Goal: Task Accomplishment & Management: Complete application form

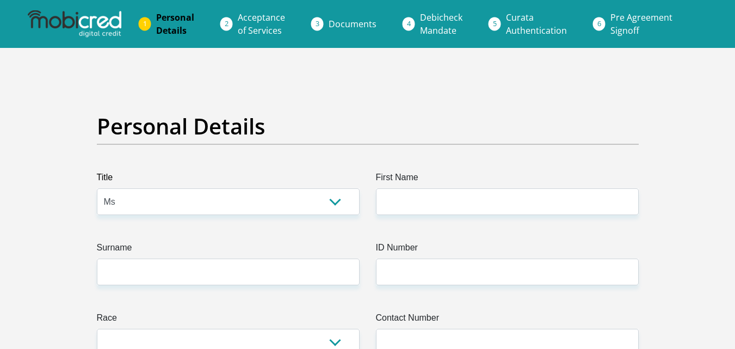
select select "Ms"
click at [417, 187] on label "First Name" at bounding box center [507, 179] width 263 height 17
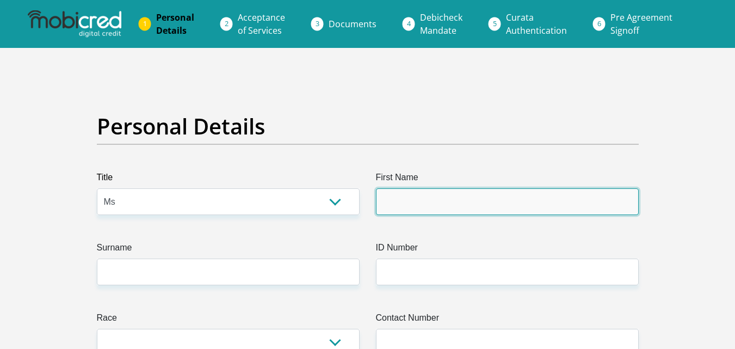
click at [417, 188] on input "First Name" at bounding box center [507, 201] width 263 height 27
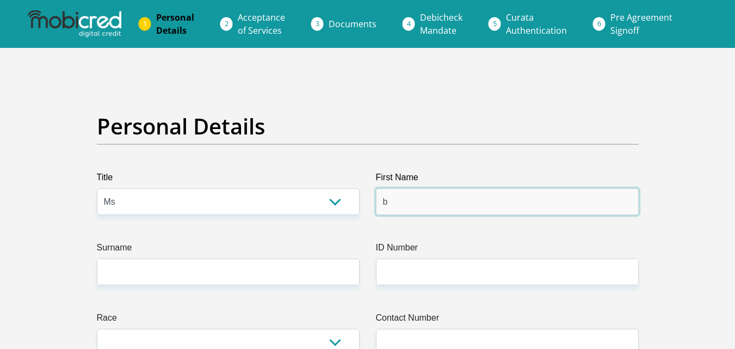
type input "[PERSON_NAME]"
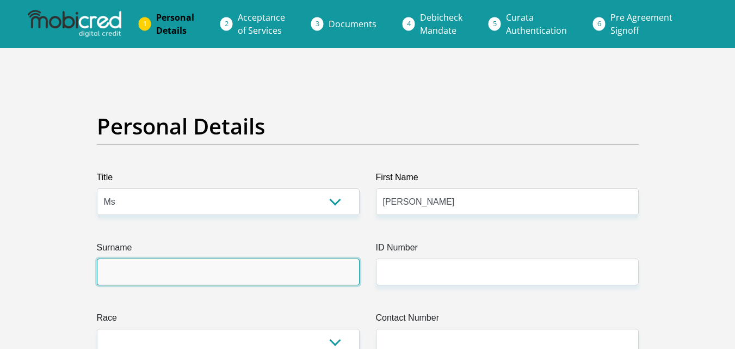
type input "[PERSON_NAME]"
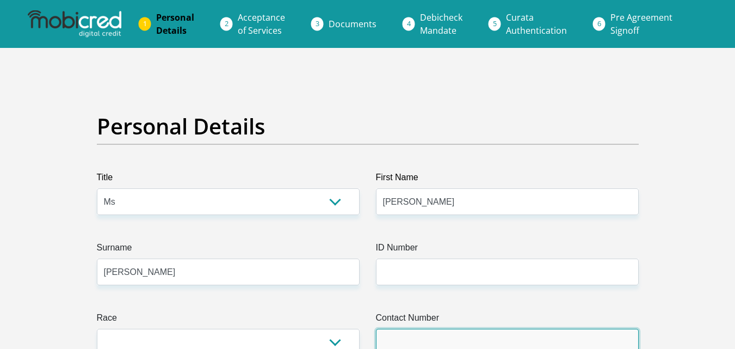
type input "0730474674"
select select "ZAF"
type input "[STREET_ADDRESS][PERSON_NAME]"
type input "Raithby [GEOGRAPHIC_DATA]"
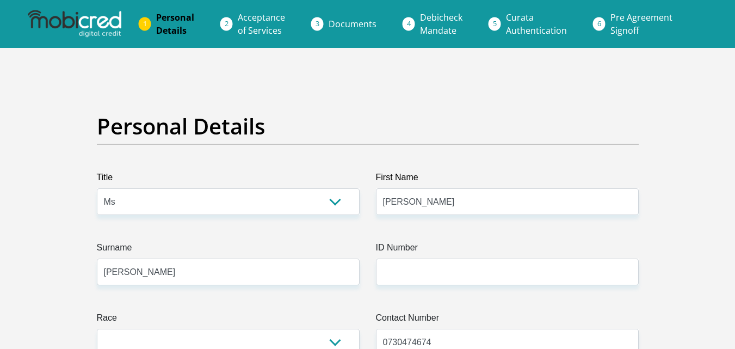
type input "Raithby [GEOGRAPHIC_DATA]"
type input "7130"
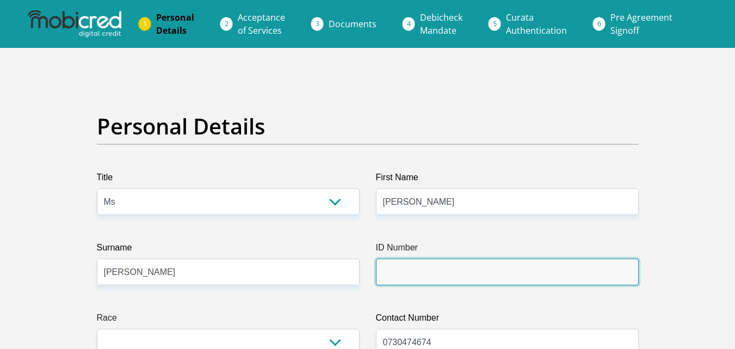
click at [429, 267] on input "ID Number" at bounding box center [507, 271] width 263 height 27
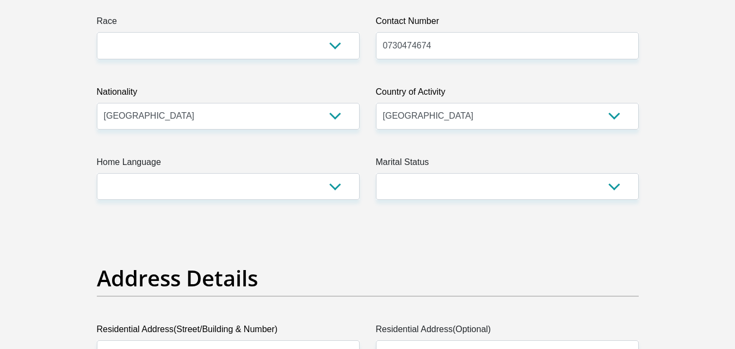
scroll to position [303, 0]
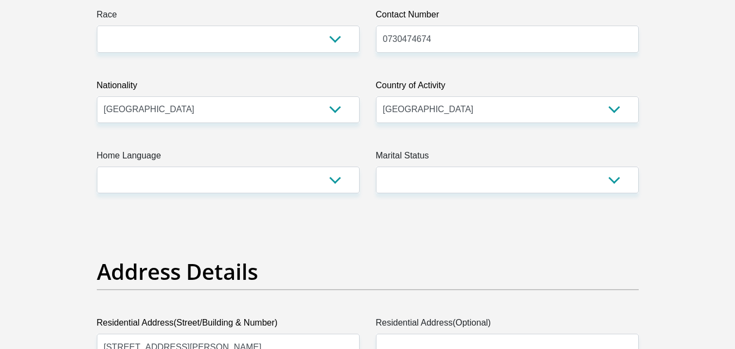
type input "0004070247087"
click at [298, 36] on select "Black Coloured Indian White Other" at bounding box center [228, 39] width 263 height 27
select select "2"
click at [97, 26] on select "Black Coloured Indian White Other" at bounding box center [228, 39] width 263 height 27
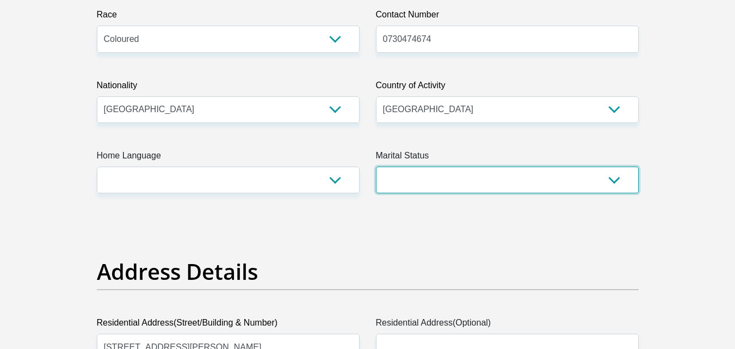
click at [398, 176] on select "Married ANC Single Divorced Widowed Married COP or Customary Law" at bounding box center [507, 180] width 263 height 27
select select "2"
click at [376, 167] on select "Married ANC Single Divorced Widowed Married COP or Customary Law" at bounding box center [507, 180] width 263 height 27
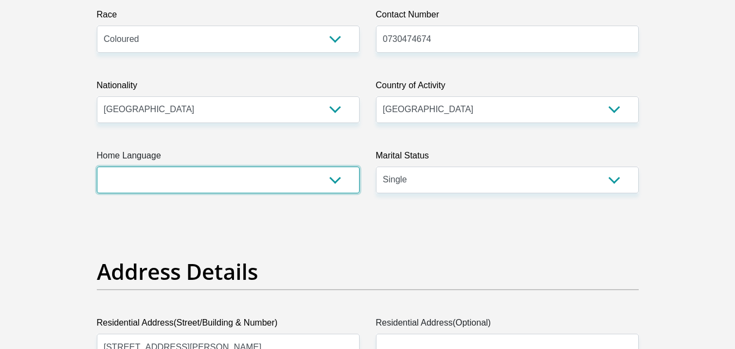
click at [319, 176] on select "Afrikaans English Sepedi South Ndebele Southern Sotho Swati Tsonga Tswana Venda…" at bounding box center [228, 180] width 263 height 27
select select "eng"
click at [97, 167] on select "Afrikaans English Sepedi South Ndebele Southern Sotho Swati Tsonga Tswana Venda…" at bounding box center [228, 180] width 263 height 27
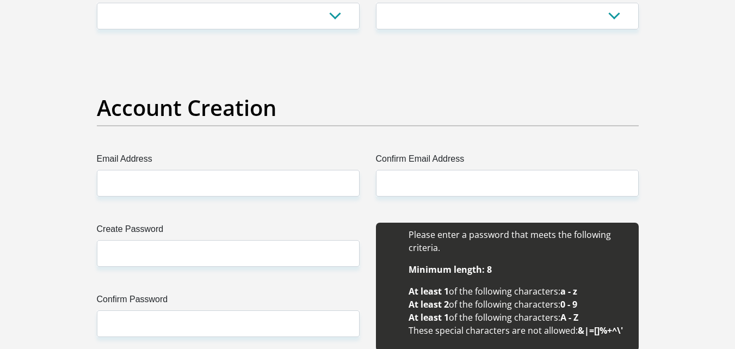
scroll to position [839, 0]
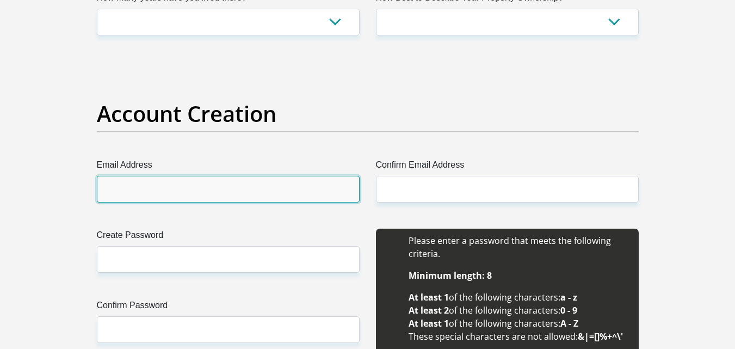
click at [244, 182] on input "Email Address" at bounding box center [228, 189] width 263 height 27
type input "[EMAIL_ADDRESS][DOMAIN_NAME]"
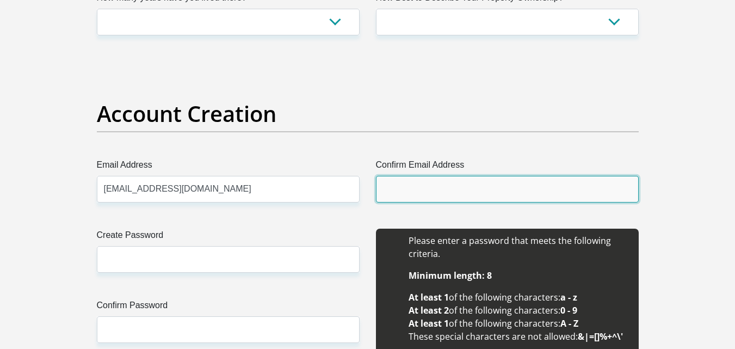
type input "[EMAIL_ADDRESS][DOMAIN_NAME]"
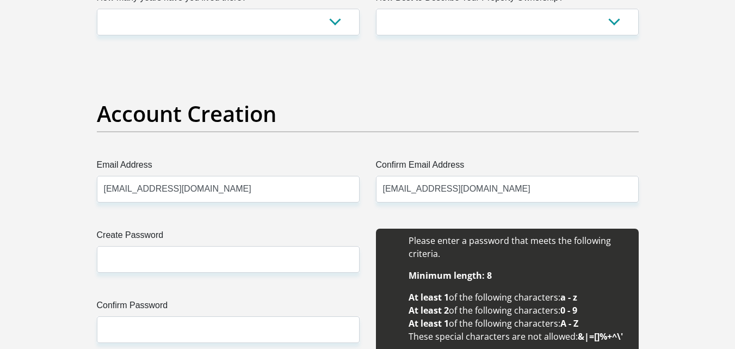
type input "[PERSON_NAME]"
type input "0730474674"
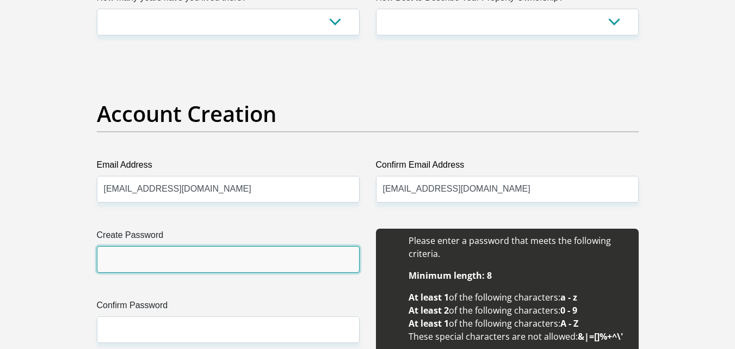
click at [203, 248] on input "Create Password" at bounding box center [228, 259] width 263 height 27
type input "Alvin0704!"
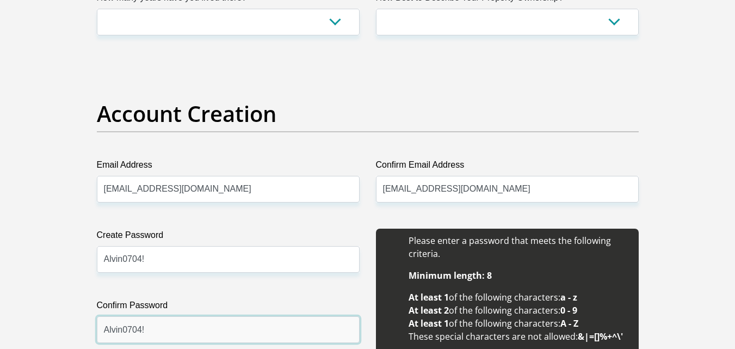
type input "Alvin0704!"
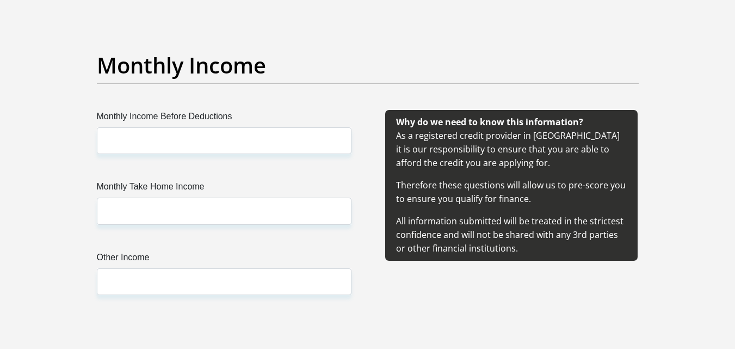
scroll to position [1228, 0]
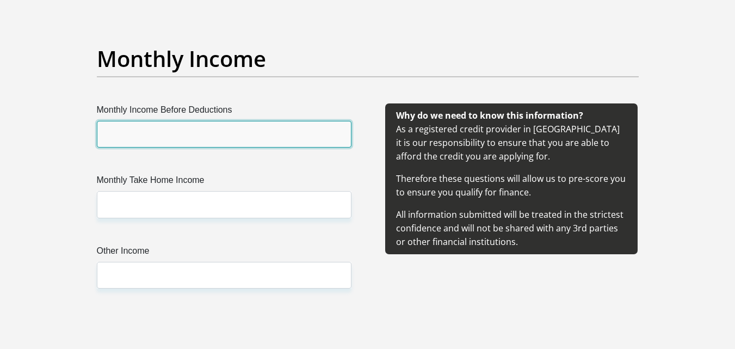
click at [227, 131] on input "Monthly Income Before Deductions" at bounding box center [224, 134] width 255 height 27
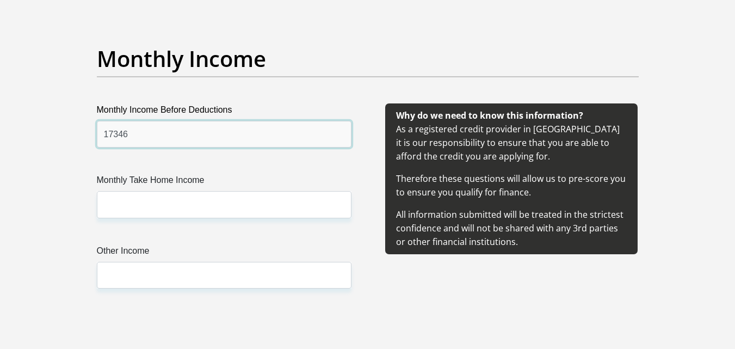
type input "17346"
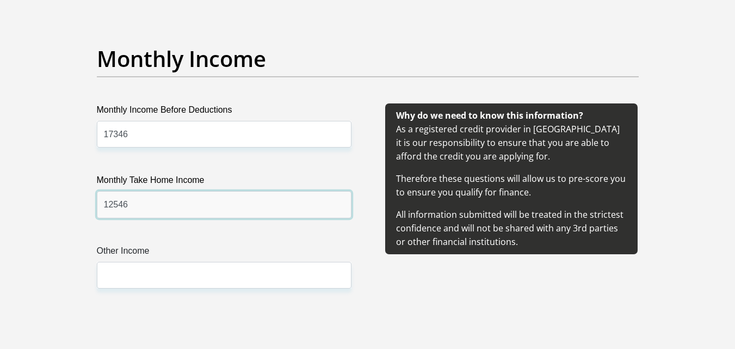
type input "12546"
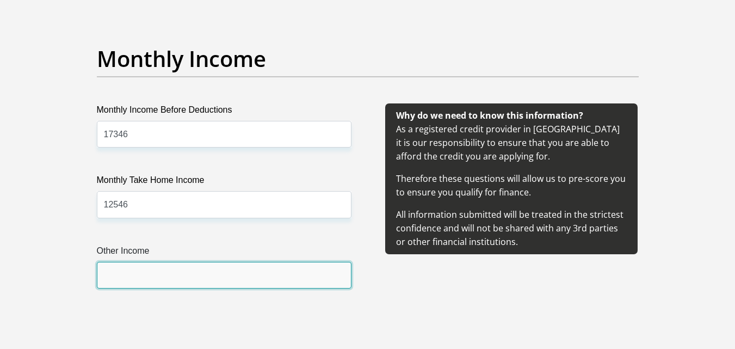
click at [149, 278] on input "Other Income" at bounding box center [224, 275] width 255 height 27
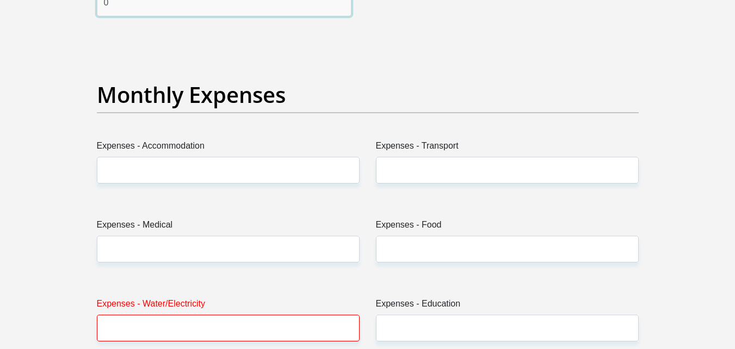
scroll to position [1519, 0]
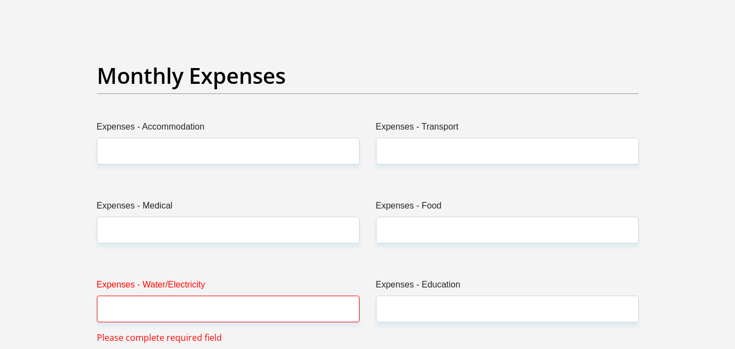
type input "0"
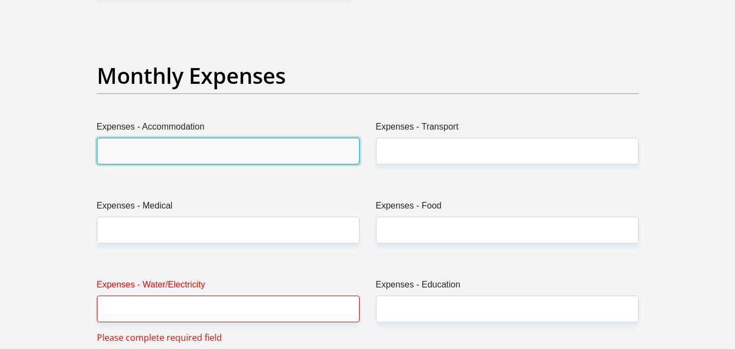
click at [201, 151] on input "Expenses - Accommodation" at bounding box center [228, 151] width 263 height 27
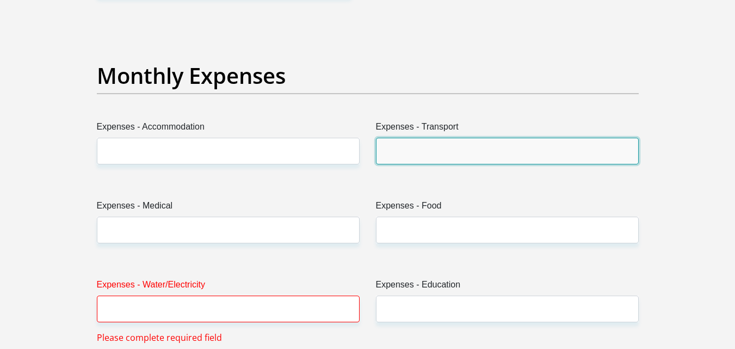
click at [392, 148] on input "Expenses - Transport" at bounding box center [507, 151] width 263 height 27
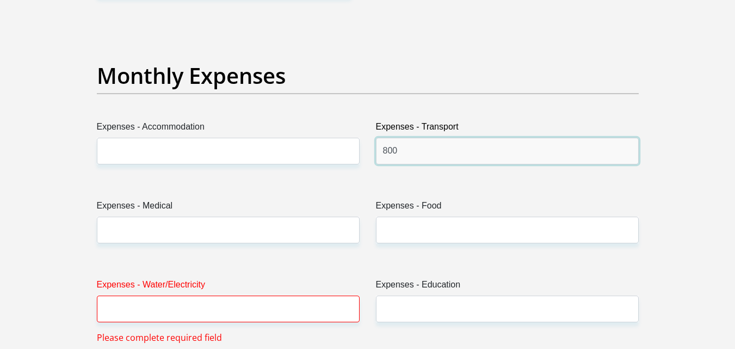
type input "800"
click at [420, 215] on label "Expenses - Food" at bounding box center [507, 207] width 263 height 17
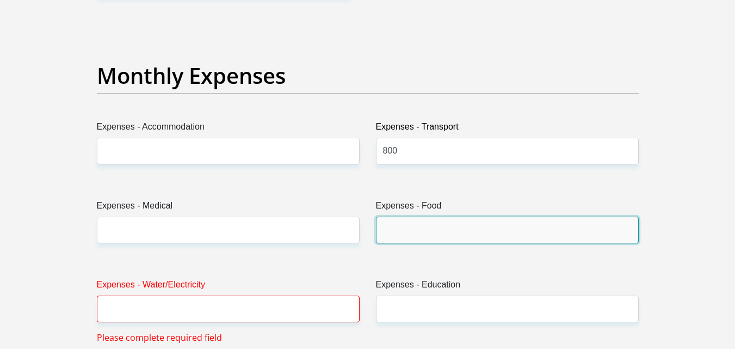
click at [420, 217] on input "Expenses - Food" at bounding box center [507, 230] width 263 height 27
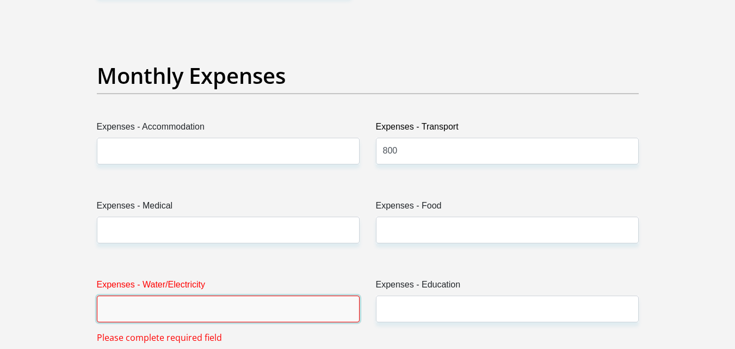
click at [331, 306] on input "Expenses - Water/Electricity" at bounding box center [228, 308] width 263 height 27
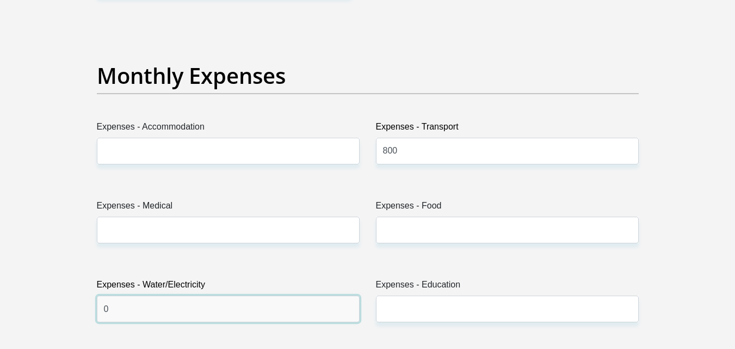
type input "0"
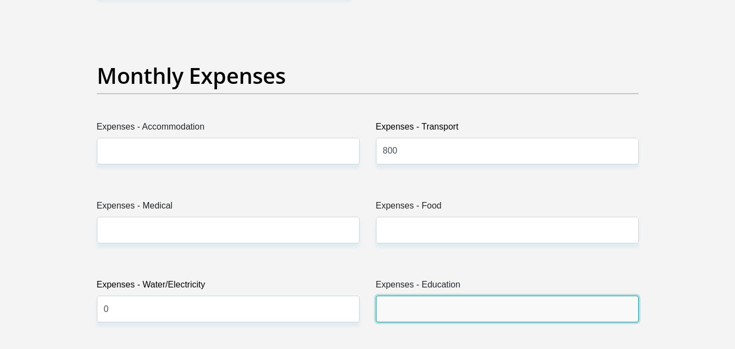
click at [440, 310] on input "Expenses - Education" at bounding box center [507, 308] width 263 height 27
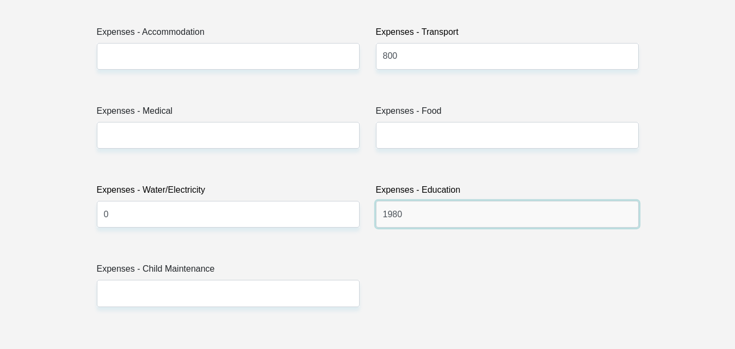
scroll to position [1664, 0]
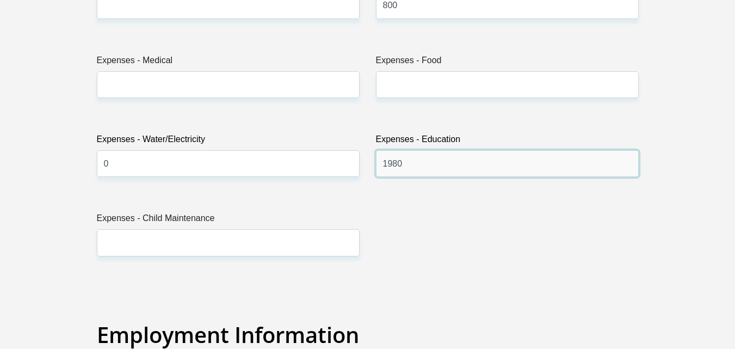
type input "1980"
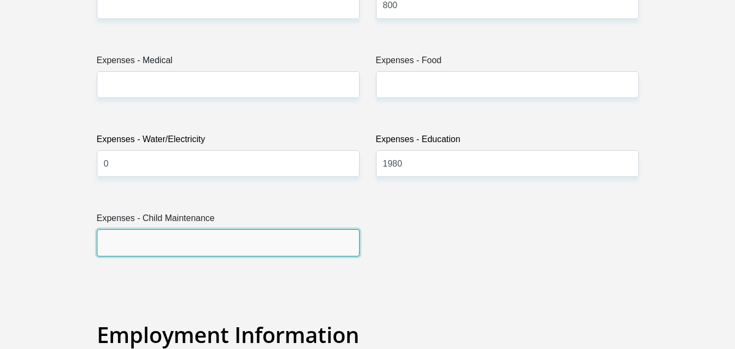
click at [311, 230] on input "Expenses - Child Maintenance" at bounding box center [228, 242] width 263 height 27
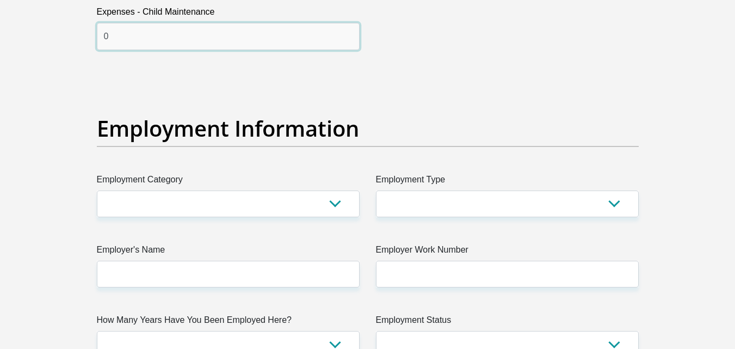
scroll to position [1877, 0]
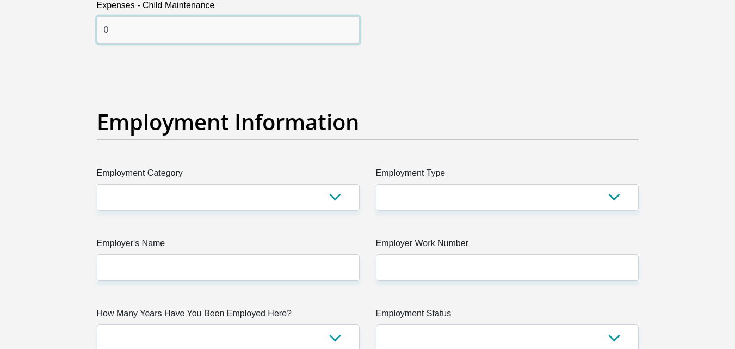
type input "0"
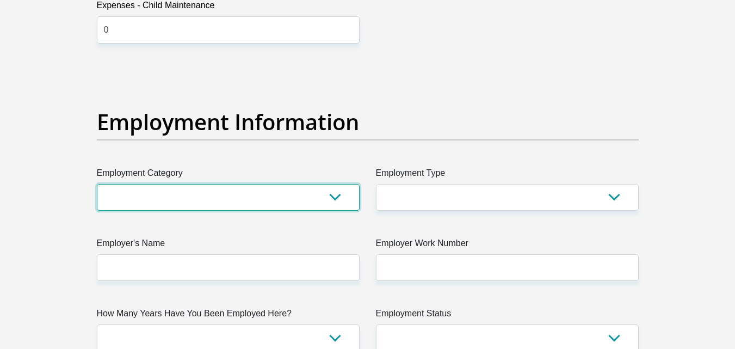
click at [278, 199] on select "AGRICULTURE ALCOHOL & TOBACCO CONSTRUCTION MATERIALS METALLURGY EQUIPMENT FOR R…" at bounding box center [228, 197] width 263 height 27
select select "17"
click at [97, 184] on select "AGRICULTURE ALCOHOL & TOBACCO CONSTRUCTION MATERIALS METALLURGY EQUIPMENT FOR R…" at bounding box center [228, 197] width 263 height 27
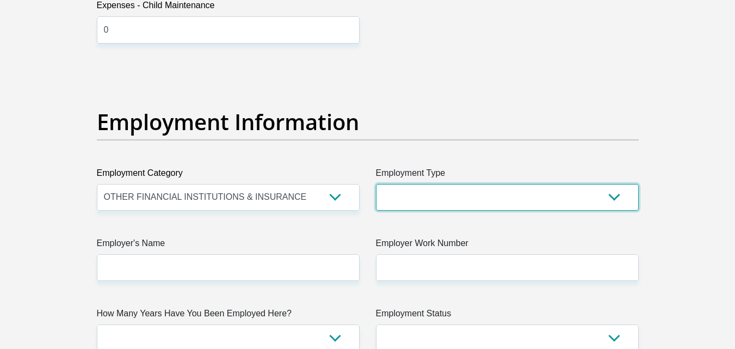
click at [477, 198] on select "College/Lecturer Craft Seller Creative Driver Executive Farmer Forces - Non Com…" at bounding box center [507, 197] width 263 height 27
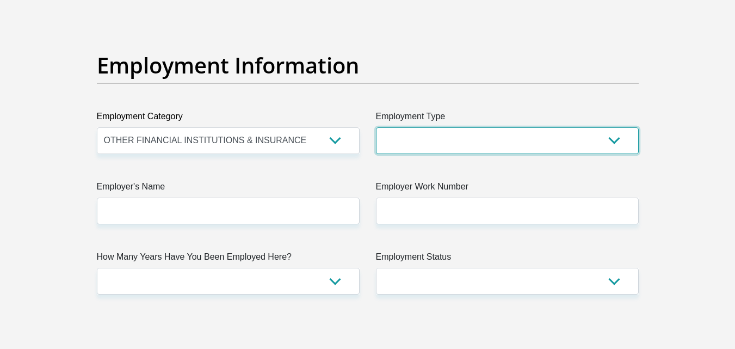
scroll to position [2024, 0]
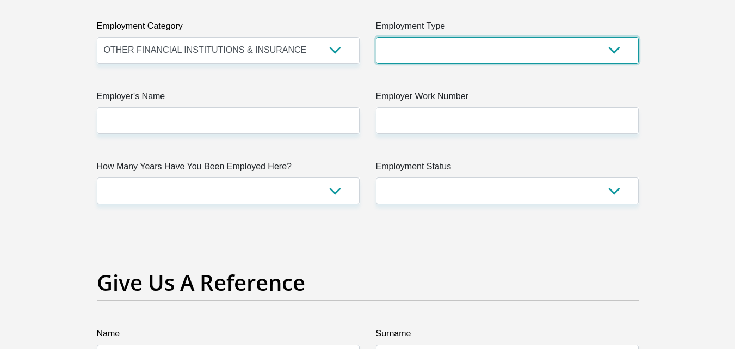
click at [525, 51] on select "College/Lecturer Craft Seller Creative Driver Executive Farmer Forces - Non Com…" at bounding box center [507, 50] width 263 height 27
select select "Office Staff/Clerk"
click at [376, 37] on select "College/Lecturer Craft Seller Creative Driver Executive Farmer Forces - Non Com…" at bounding box center [507, 50] width 263 height 27
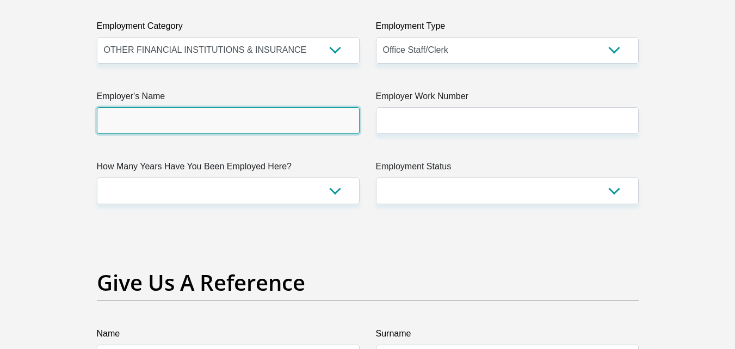
click at [190, 119] on input "Employer's Name" at bounding box center [228, 120] width 263 height 27
type input "[GEOGRAPHIC_DATA]"
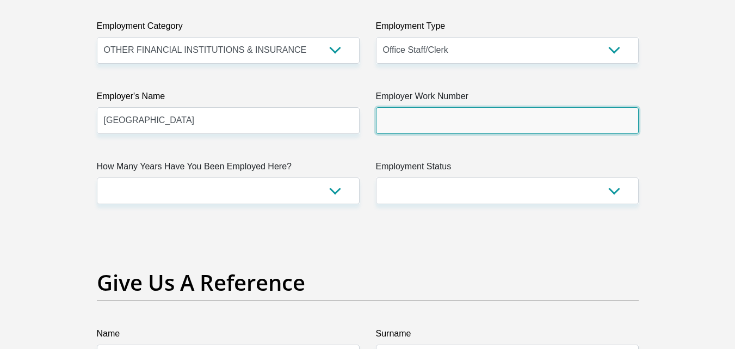
click at [403, 107] on input "Employer Work Number" at bounding box center [507, 120] width 263 height 27
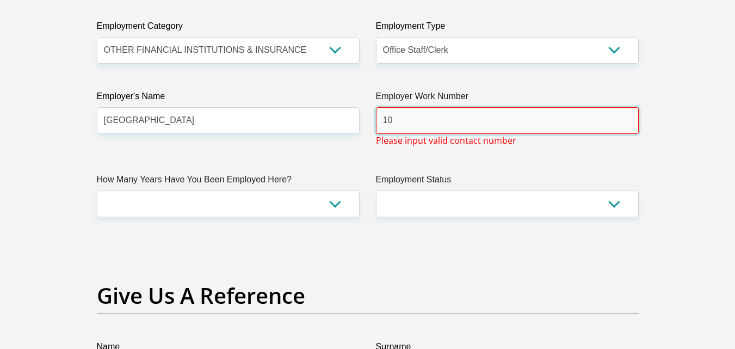
type input "1"
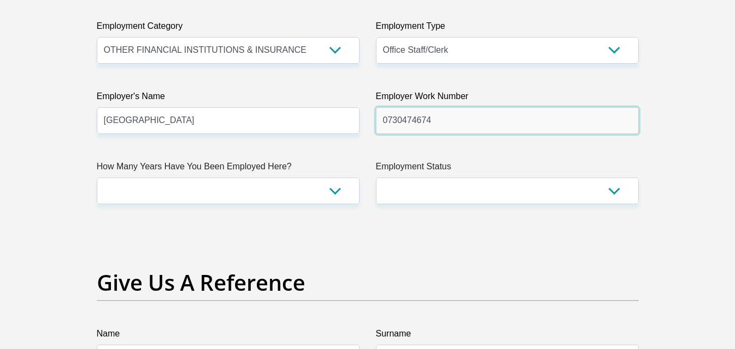
type input "0730474674"
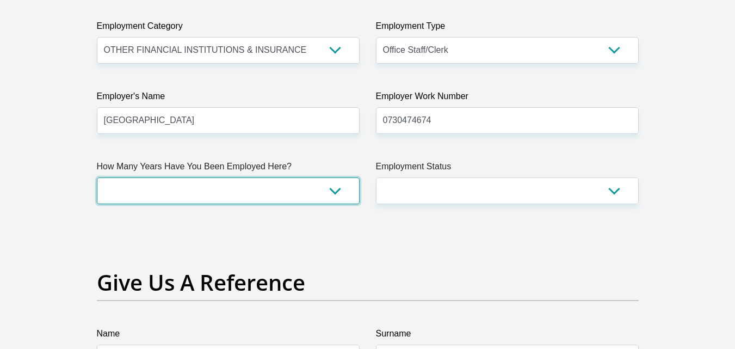
click at [316, 191] on select "less than 1 year 1-3 years 3-5 years 5+ years" at bounding box center [228, 190] width 263 height 27
select select "24"
click at [97, 177] on select "less than 1 year 1-3 years 3-5 years 5+ years" at bounding box center [228, 190] width 263 height 27
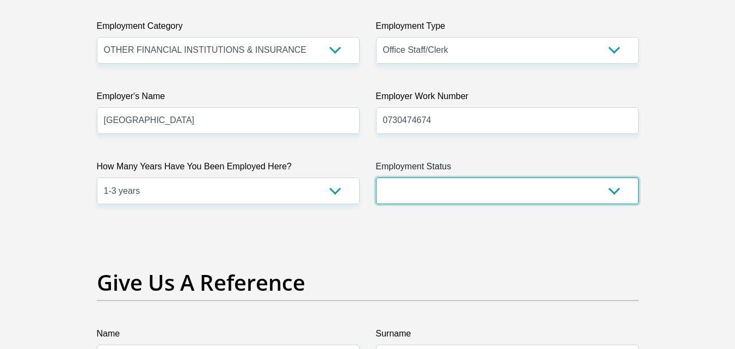
click at [507, 178] on select "Permanent/Full-time Part-time/Casual [DEMOGRAPHIC_DATA] Worker Self-Employed Ho…" at bounding box center [507, 190] width 263 height 27
select select "1"
click at [376, 177] on select "Permanent/Full-time Part-time/Casual [DEMOGRAPHIC_DATA] Worker Self-Employed Ho…" at bounding box center [507, 190] width 263 height 27
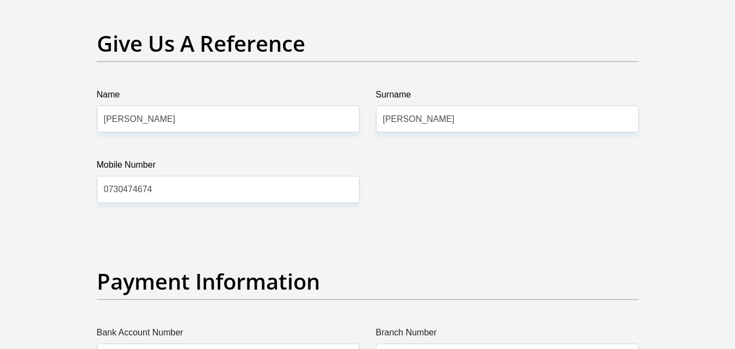
scroll to position [2269, 0]
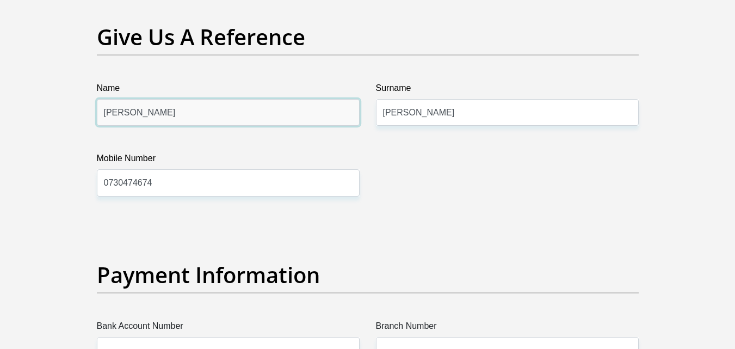
click at [193, 113] on input "[PERSON_NAME]" at bounding box center [228, 112] width 263 height 27
type input "[PERSON_NAME]"
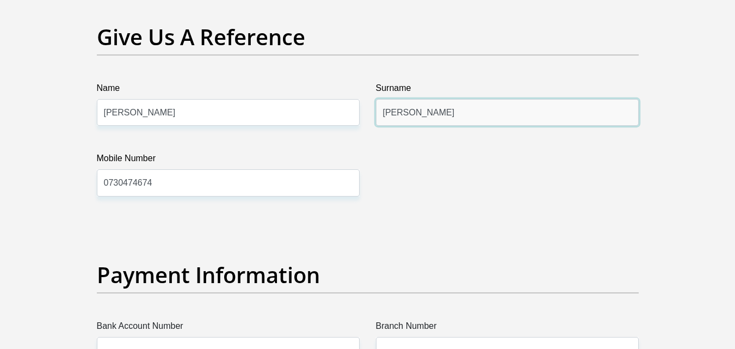
click at [442, 115] on input "[PERSON_NAME]" at bounding box center [507, 112] width 263 height 27
type input "Arendse"
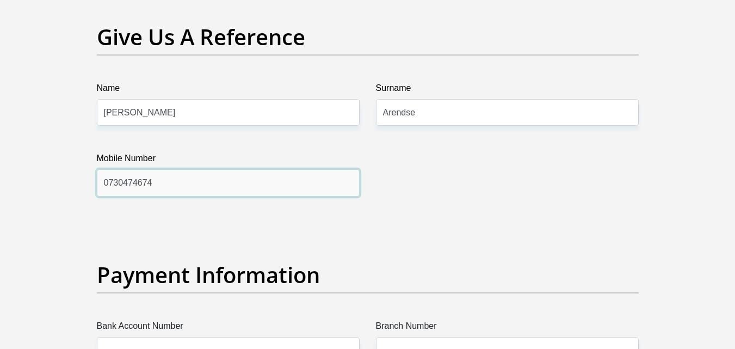
click at [179, 176] on input "0730474674" at bounding box center [228, 182] width 263 height 27
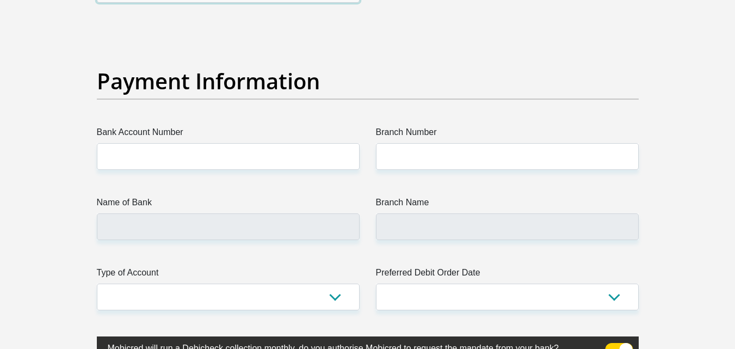
scroll to position [2456, 0]
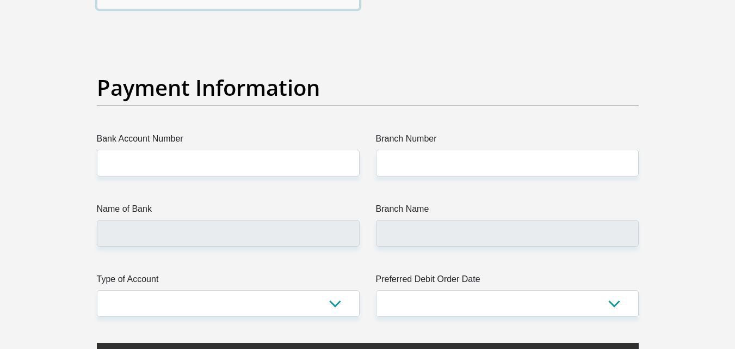
type input "0746666986"
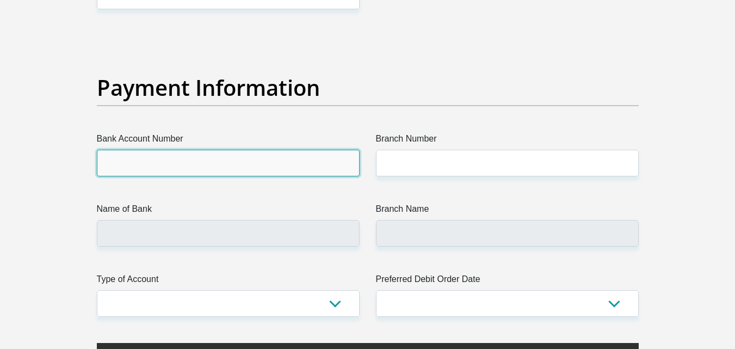
click at [149, 174] on input "Bank Account Number" at bounding box center [228, 163] width 263 height 27
click at [174, 167] on input "Bank Account Number" at bounding box center [228, 163] width 263 height 27
type input "63102809811"
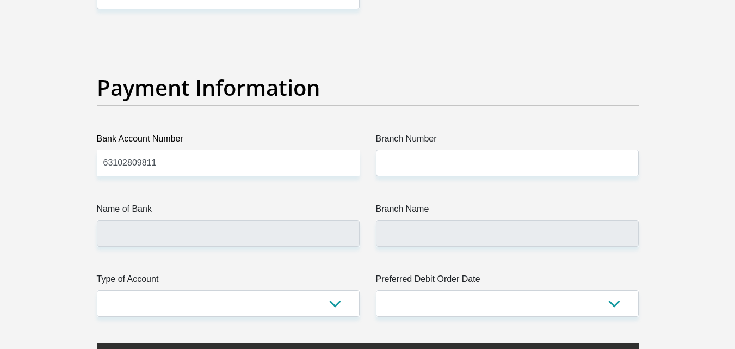
click at [228, 213] on label "Name of Bank" at bounding box center [228, 210] width 263 height 17
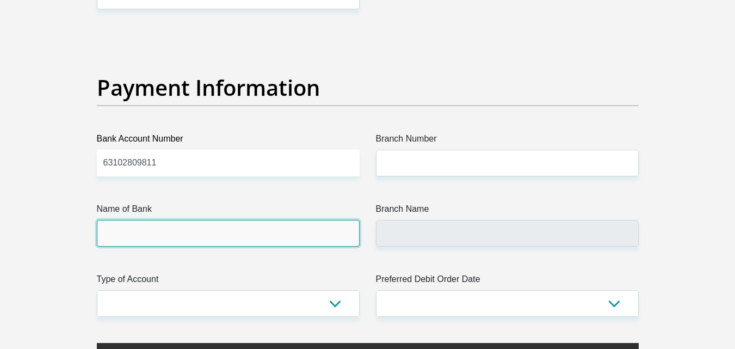
click at [228, 220] on input "Name of Bank" at bounding box center [228, 233] width 263 height 27
click at [187, 231] on input "Name of Bank" at bounding box center [228, 233] width 263 height 27
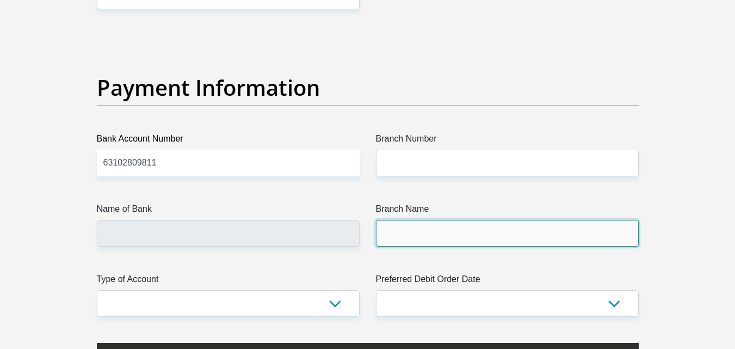
click at [418, 231] on input "Branch Name" at bounding box center [507, 233] width 263 height 27
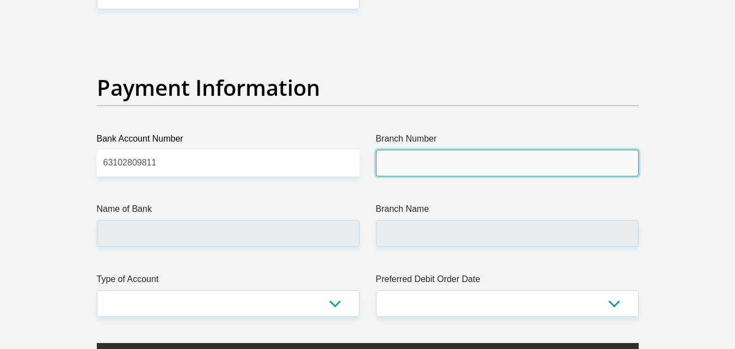
click at [410, 155] on input "Branch Number" at bounding box center [507, 163] width 263 height 27
click at [412, 158] on input "Branch Number" at bounding box center [507, 163] width 263 height 27
type input "200512"
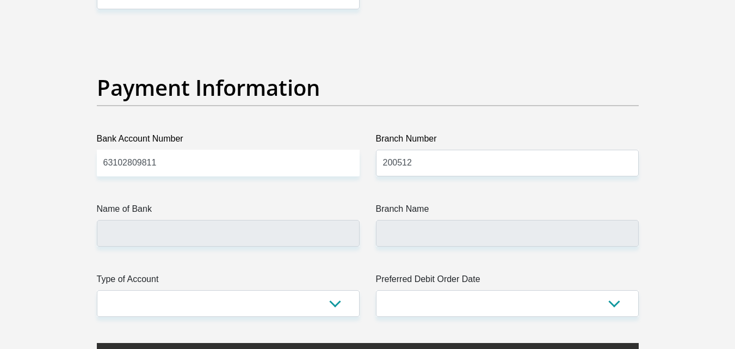
type input "FIRSTRAND BANK"
type input "SOMERSET WEST 368"
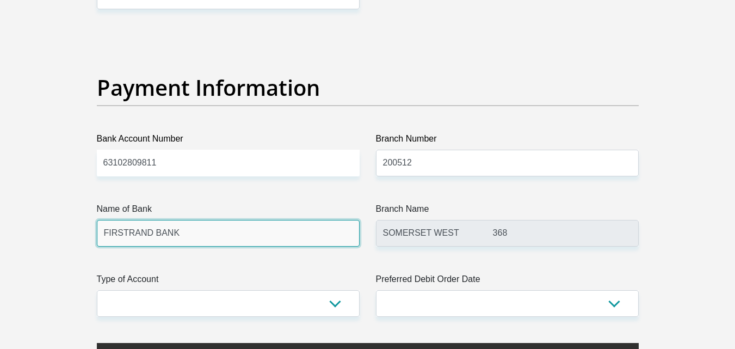
click at [277, 226] on input "FIRSTRAND BANK" at bounding box center [228, 233] width 263 height 27
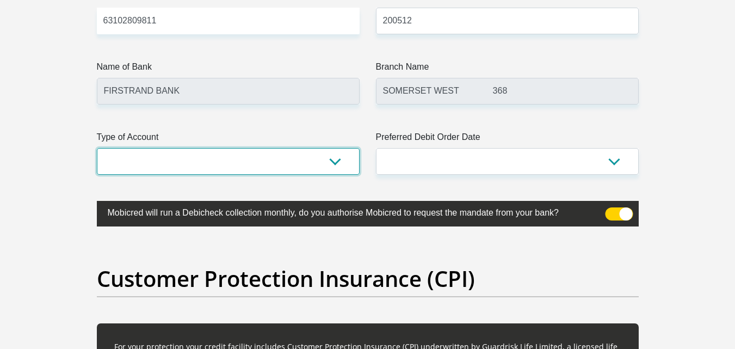
click at [295, 154] on select "Cheque Savings" at bounding box center [228, 161] width 263 height 27
select select "CUR"
click at [97, 148] on select "Cheque Savings" at bounding box center [228, 161] width 263 height 27
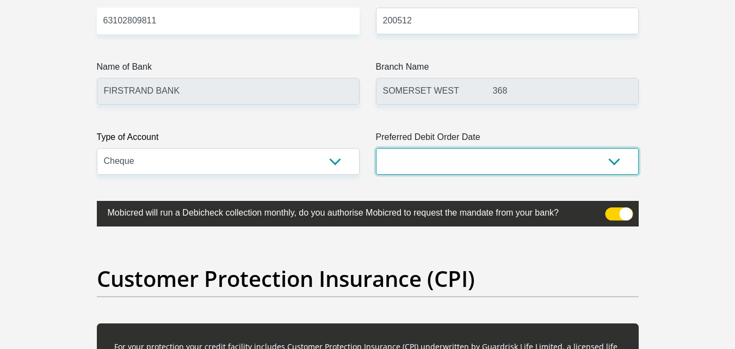
click at [535, 154] on select "1st 2nd 3rd 4th 5th 7th 18th 19th 20th 21st 22nd 23rd 24th 25th 26th 27th 28th …" at bounding box center [507, 161] width 263 height 27
select select "27"
click at [376, 148] on select "1st 2nd 3rd 4th 5th 7th 18th 19th 20th 21st 22nd 23rd 24th 25th 26th 27th 28th …" at bounding box center [507, 161] width 263 height 27
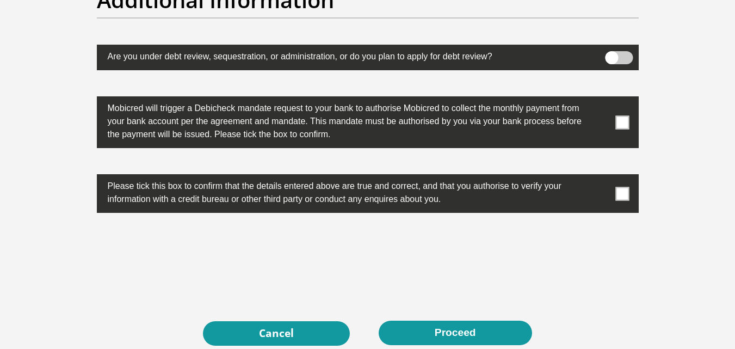
scroll to position [3437, 0]
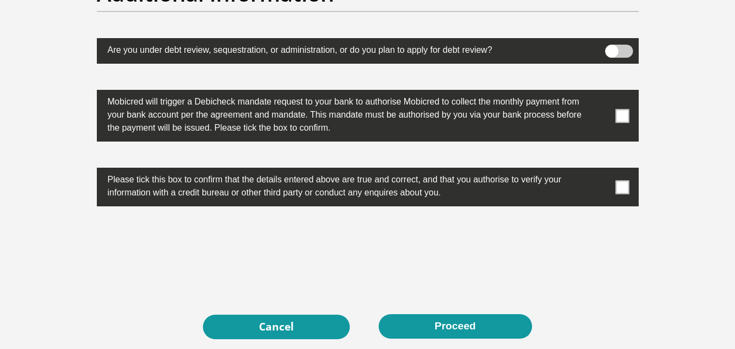
click at [619, 119] on span at bounding box center [622, 116] width 14 height 14
click at [601, 93] on input "checkbox" at bounding box center [601, 93] width 0 height 0
click at [621, 187] on span at bounding box center [622, 187] width 14 height 14
click at [601, 170] on input "checkbox" at bounding box center [601, 170] width 0 height 0
click at [459, 327] on button "Proceed" at bounding box center [455, 326] width 153 height 24
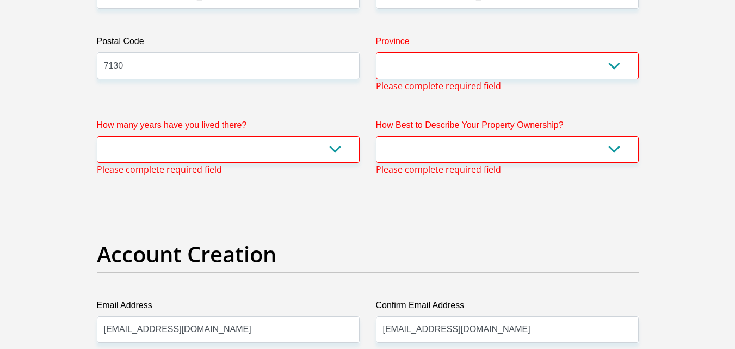
scroll to position [641, 0]
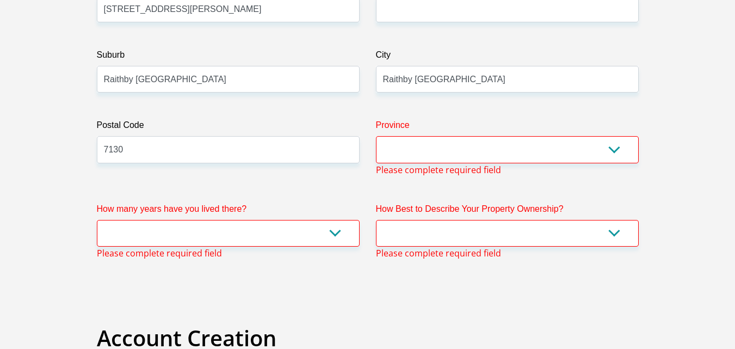
click at [321, 218] on label "How many years have you lived there?" at bounding box center [228, 210] width 263 height 17
click at [321, 220] on select "less than 1 year 1-3 years 3-5 years 5+ years" at bounding box center [228, 233] width 263 height 27
click at [280, 230] on select "less than 1 year 1-3 years 3-5 years 5+ years" at bounding box center [228, 233] width 263 height 27
select select "5"
click at [97, 220] on select "less than 1 year 1-3 years 3-5 years 5+ years" at bounding box center [228, 233] width 263 height 27
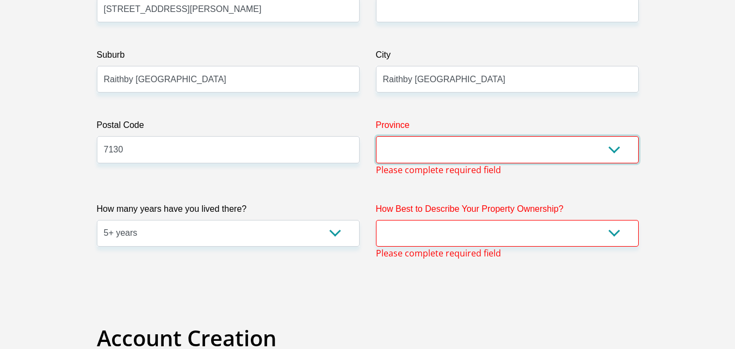
click at [441, 140] on select "Eastern Cape Free State [GEOGRAPHIC_DATA] [GEOGRAPHIC_DATA][DATE] [GEOGRAPHIC_D…" at bounding box center [507, 149] width 263 height 27
select select "Western Cape"
click at [376, 136] on select "Eastern Cape Free State [GEOGRAPHIC_DATA] [GEOGRAPHIC_DATA][DATE] [GEOGRAPHIC_D…" at bounding box center [507, 149] width 263 height 27
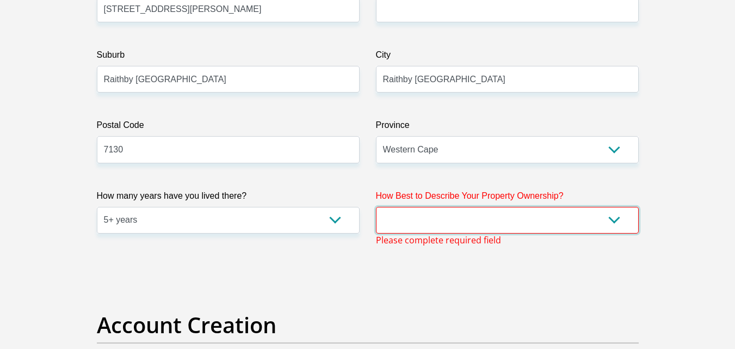
click at [400, 209] on select "Owned Rented Family Owned Company Dwelling" at bounding box center [507, 220] width 263 height 27
select select "parents"
click at [376, 207] on select "Owned Rented Family Owned Company Dwelling" at bounding box center [507, 220] width 263 height 27
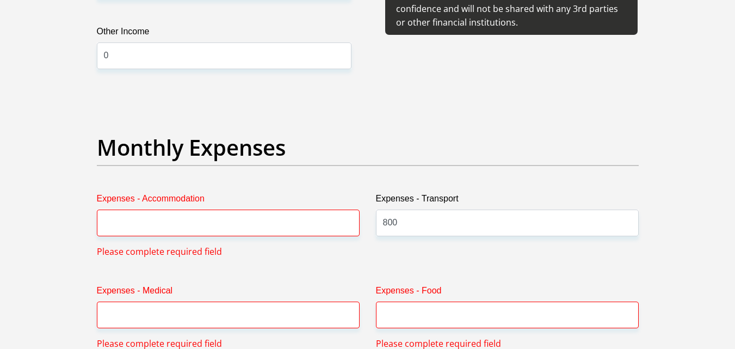
scroll to position [1473, 0]
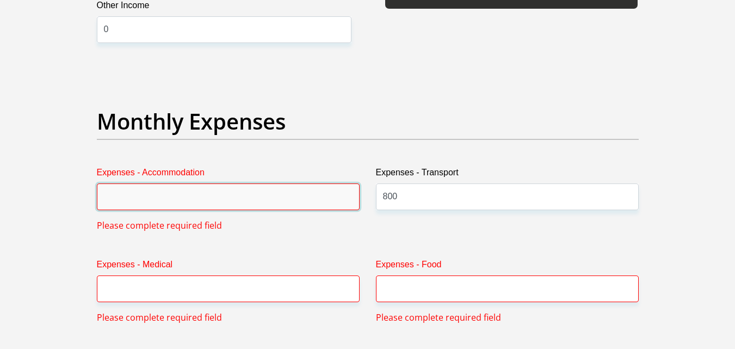
click at [293, 199] on input "Expenses - Accommodation" at bounding box center [228, 196] width 263 height 27
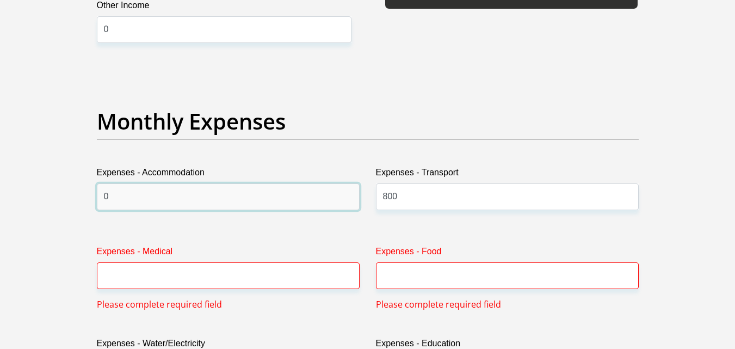
type input "0"
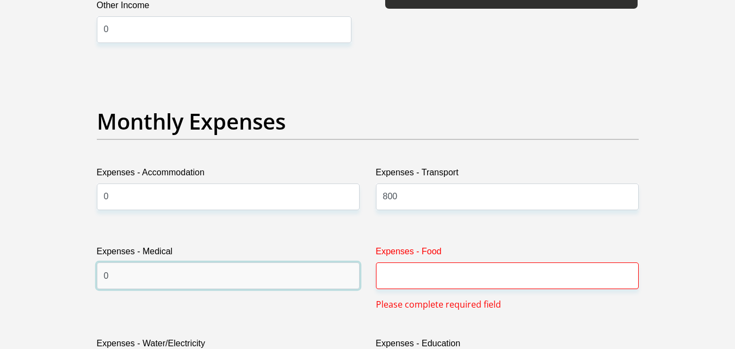
type input "0"
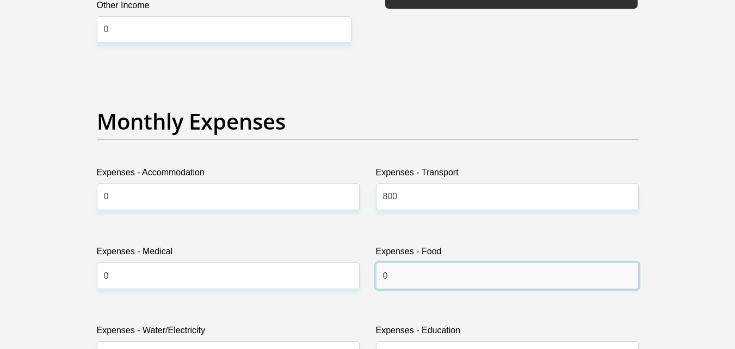
type input "0"
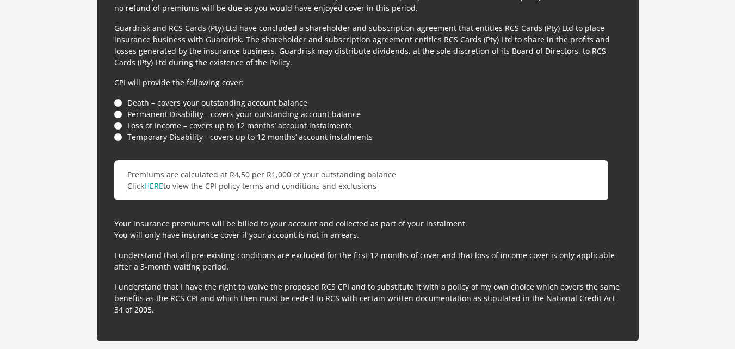
scroll to position [3035, 0]
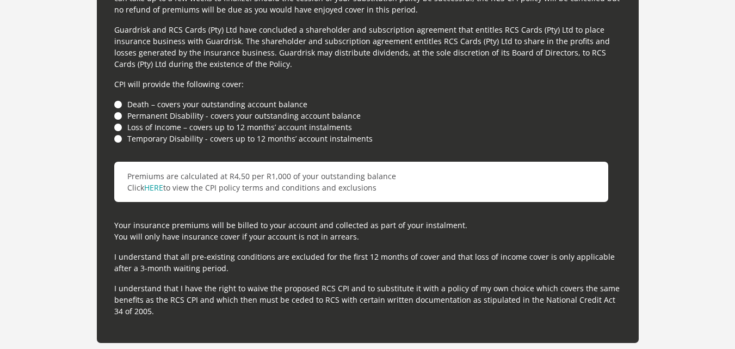
click at [115, 101] on li "Death – covers your outstanding account balance" at bounding box center [367, 103] width 507 height 11
click at [118, 104] on li "Death – covers your outstanding account balance" at bounding box center [367, 103] width 507 height 11
click at [119, 126] on li "Loss of Income – covers up to 12 months’ account instalments" at bounding box center [367, 126] width 507 height 11
click at [116, 147] on div "For your protection your credit facility includes Customer Protection Insurance…" at bounding box center [368, 114] width 542 height 457
click at [117, 130] on li "Loss of Income – covers up to 12 months’ account instalments" at bounding box center [367, 126] width 507 height 11
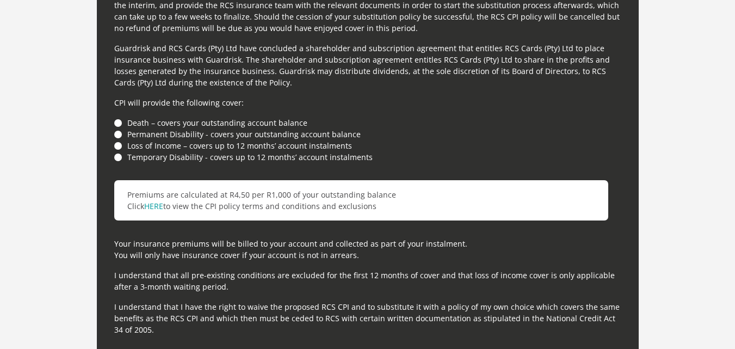
scroll to position [3023, 0]
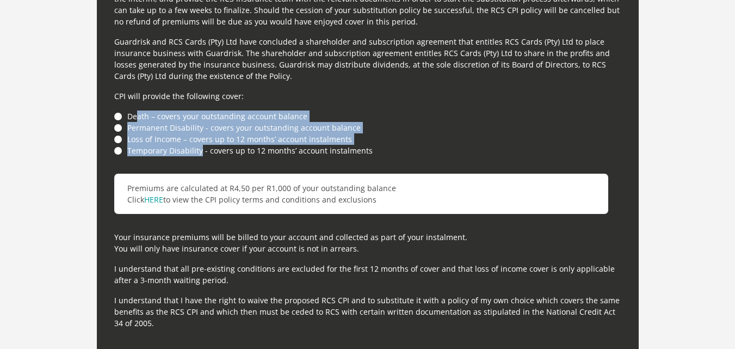
drag, startPoint x: 139, startPoint y: 109, endPoint x: 191, endPoint y: 139, distance: 59.9
click at [200, 146] on div "For your protection your credit facility includes Customer Protection Insurance…" at bounding box center [368, 126] width 542 height 457
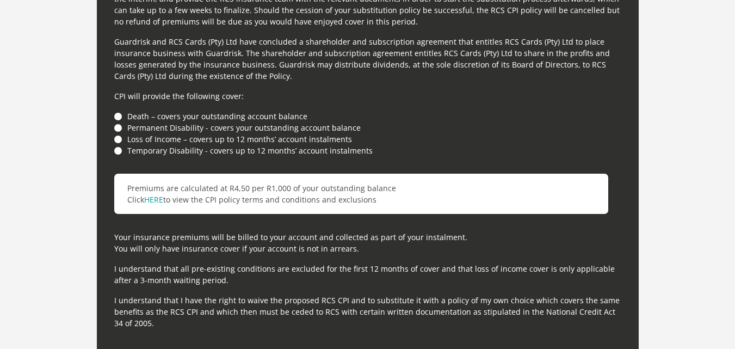
click at [109, 111] on div "For your protection your credit facility includes Customer Protection Insurance…" at bounding box center [368, 126] width 542 height 457
click at [123, 121] on li "Death – covers your outstanding account balance" at bounding box center [367, 115] width 507 height 11
click at [118, 119] on li "Death – covers your outstanding account balance" at bounding box center [367, 115] width 507 height 11
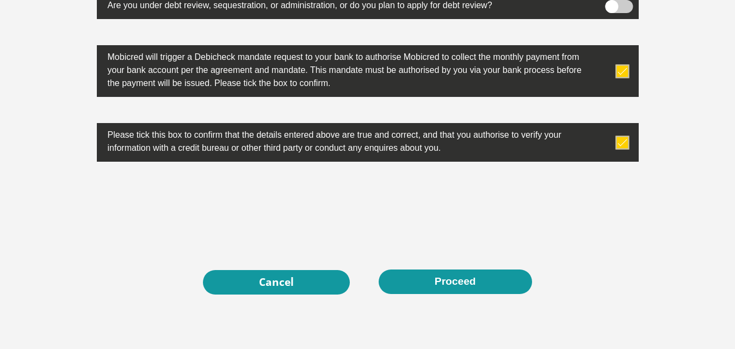
scroll to position [3475, 0]
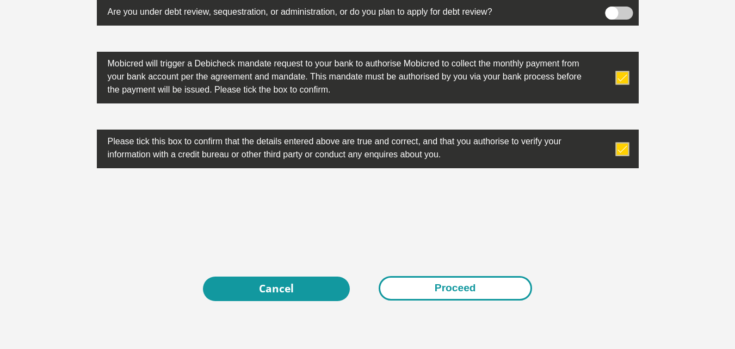
click at [412, 289] on button "Proceed" at bounding box center [455, 288] width 153 height 24
